Goal: Information Seeking & Learning: Learn about a topic

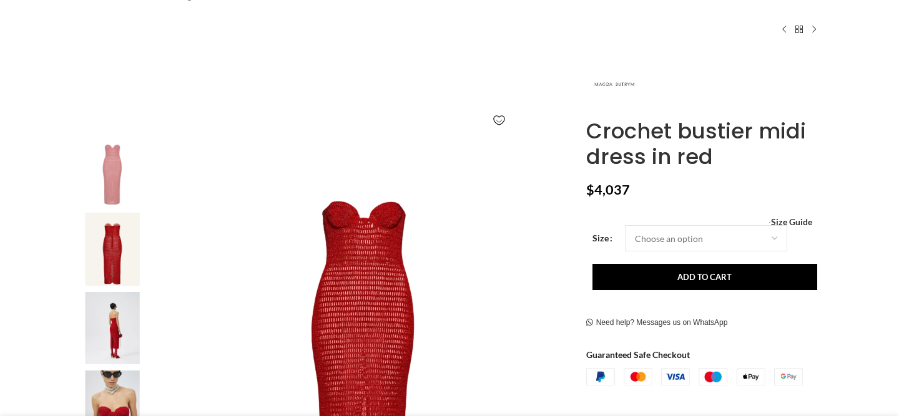
scroll to position [226, 0]
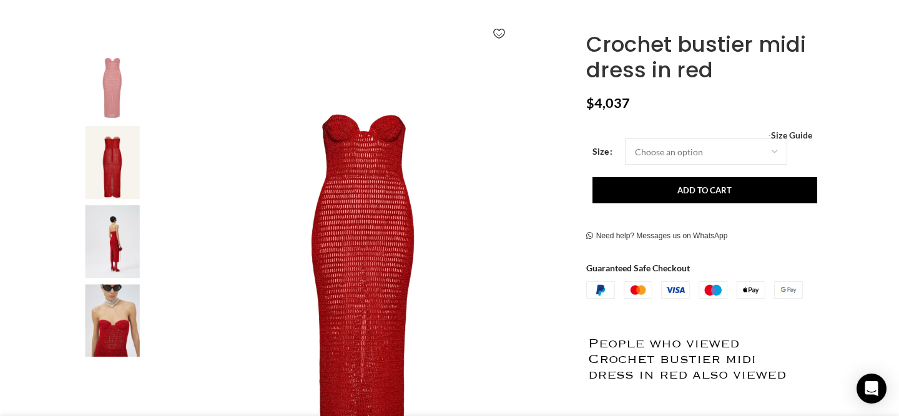
click at [109, 343] on img "4 / 4" at bounding box center [112, 321] width 76 height 73
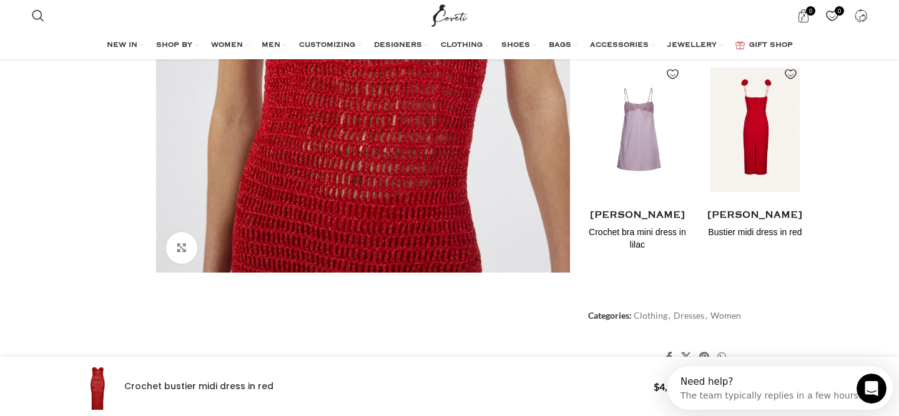
scroll to position [0, 131]
click at [762, 157] on img "2 / 2" at bounding box center [755, 129] width 102 height 154
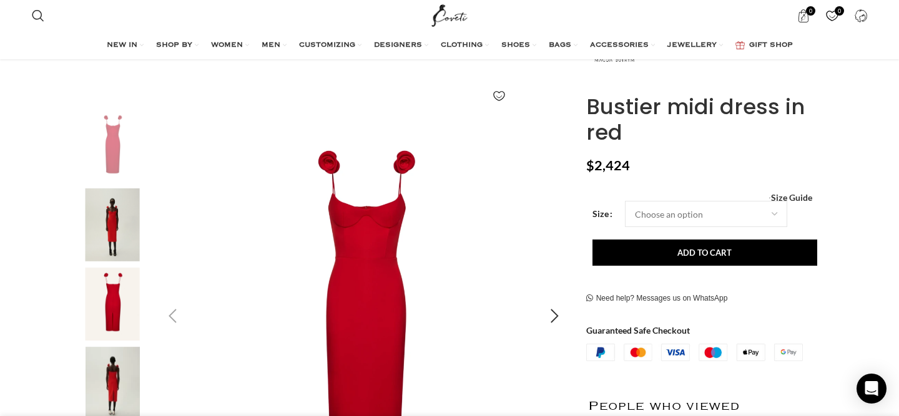
scroll to position [170, 0]
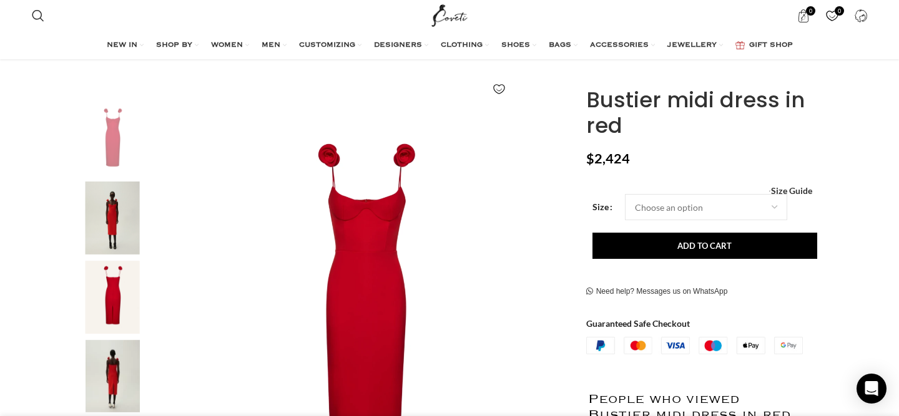
click at [114, 209] on img "2 / 5" at bounding box center [112, 218] width 76 height 73
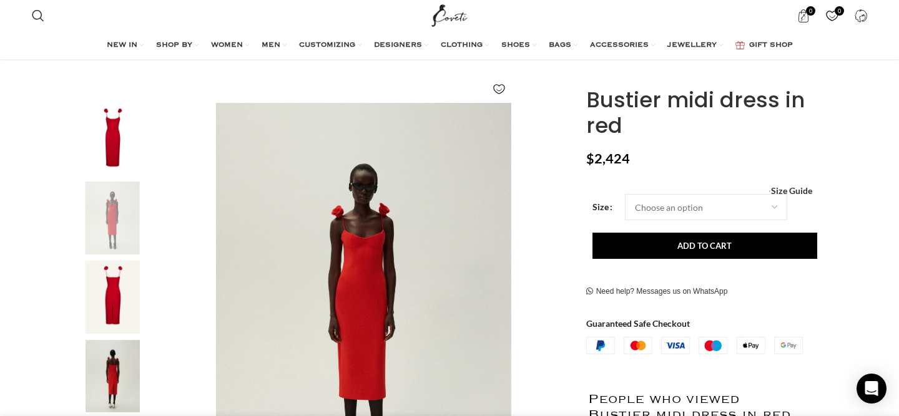
click at [114, 302] on img "3 / 5" at bounding box center [112, 297] width 76 height 73
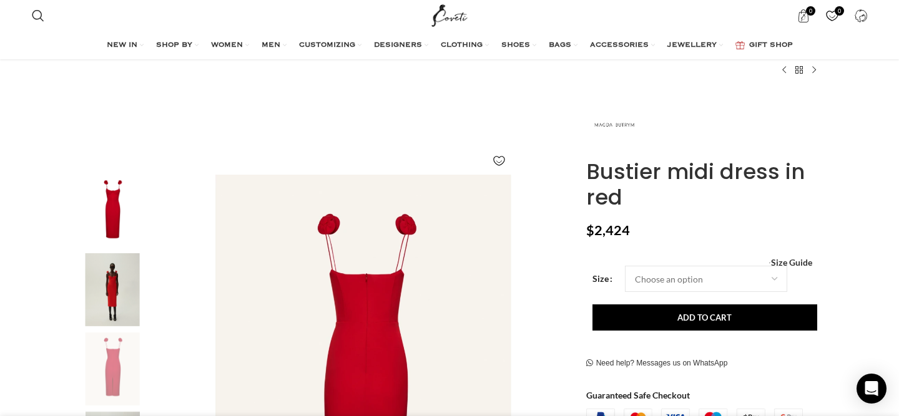
scroll to position [94, 0]
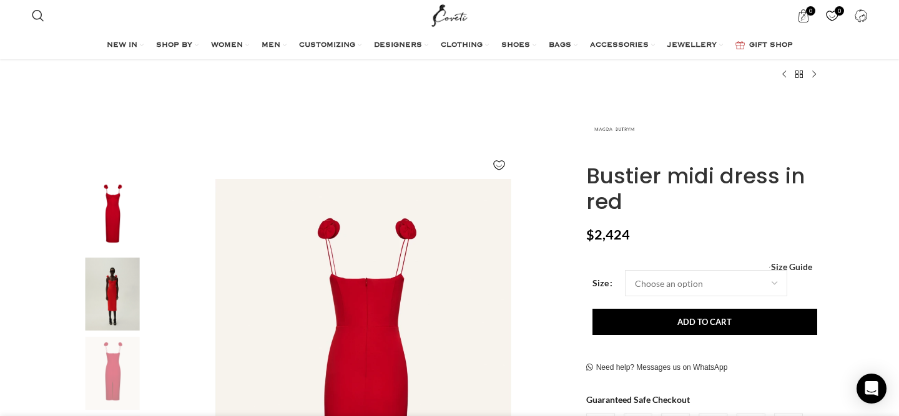
click at [112, 372] on img "3 / 5" at bounding box center [112, 373] width 76 height 73
click at [122, 208] on img "1 / 5" at bounding box center [112, 215] width 76 height 73
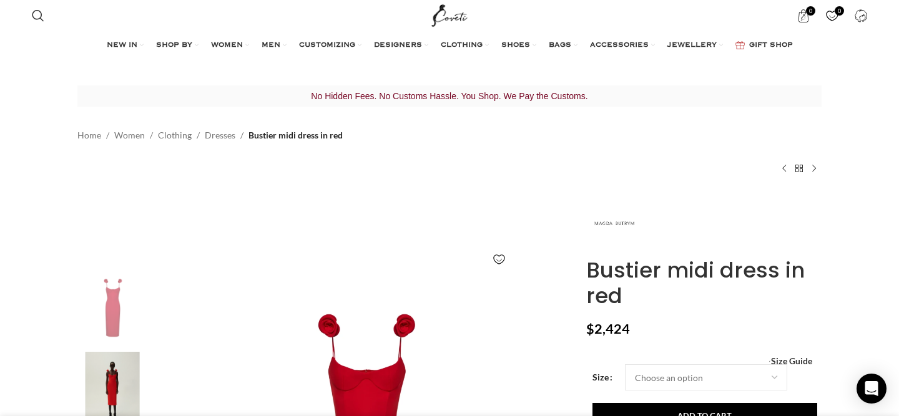
scroll to position [0, 2103]
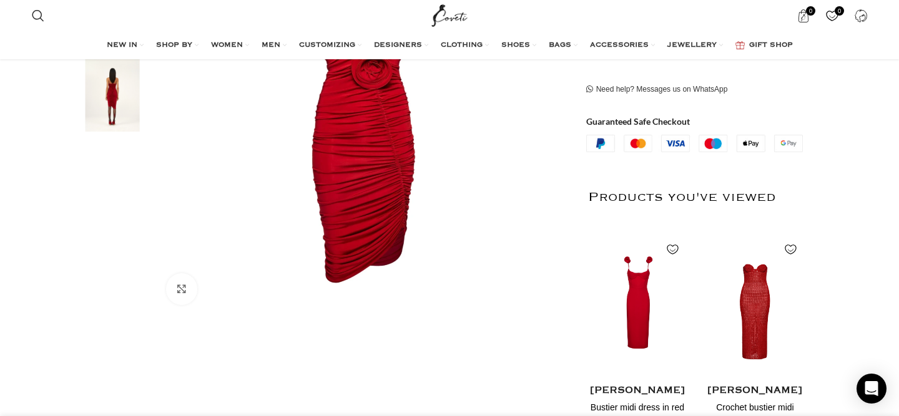
scroll to position [0, 131]
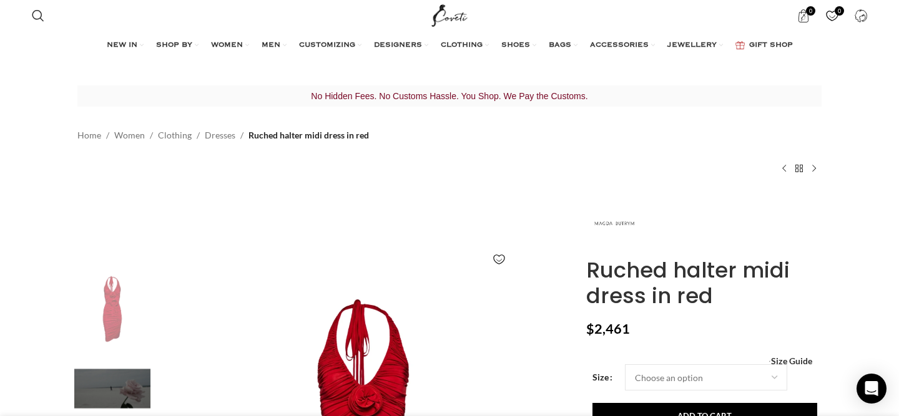
click at [116, 319] on img "1 / 3" at bounding box center [112, 309] width 76 height 73
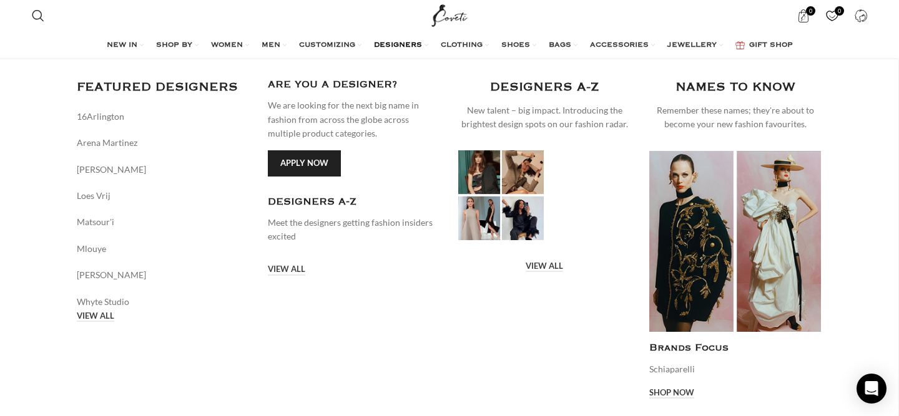
click at [781, 280] on img "Main navigation" at bounding box center [735, 241] width 172 height 182
click at [543, 264] on link "VIEW ALL" at bounding box center [544, 267] width 37 height 11
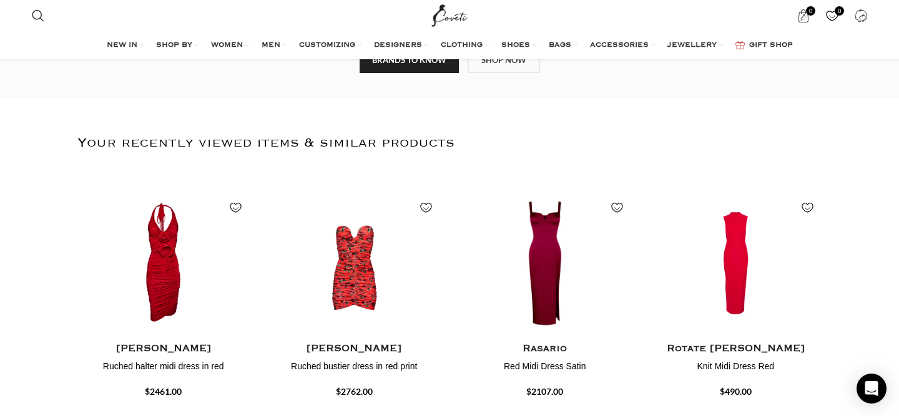
scroll to position [363, 0]
